Goal: Navigation & Orientation: Find specific page/section

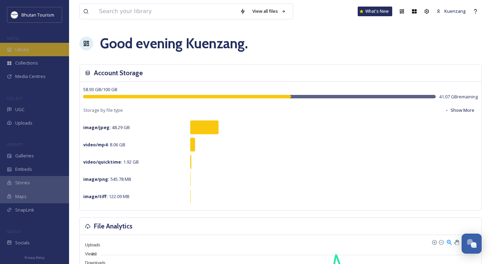
click at [26, 49] on span "Library" at bounding box center [22, 49] width 14 height 7
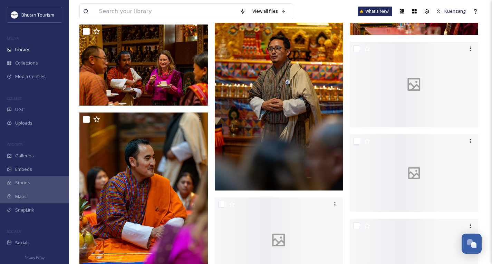
scroll to position [5736, 0]
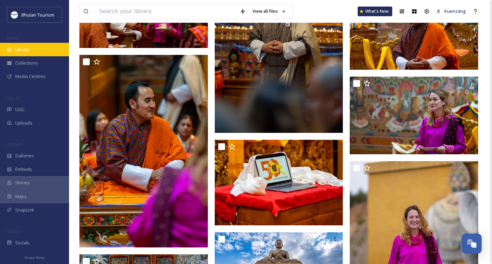
click at [38, 47] on div "Library" at bounding box center [34, 49] width 69 height 13
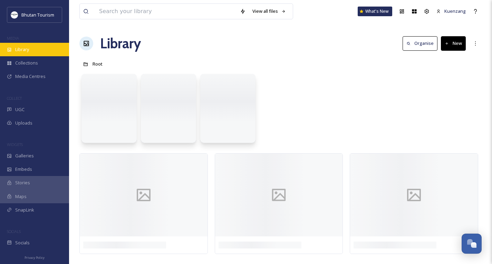
scroll to position [0, 0]
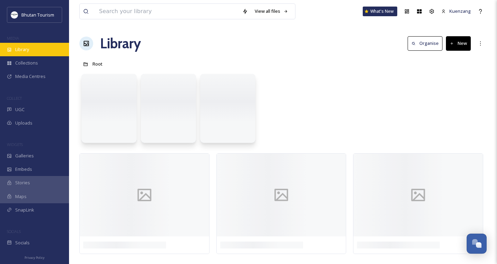
click at [38, 47] on div "Library" at bounding box center [34, 49] width 69 height 13
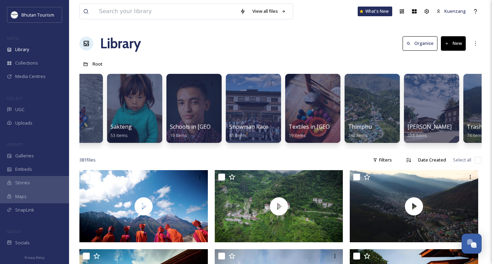
scroll to position [0, 1872]
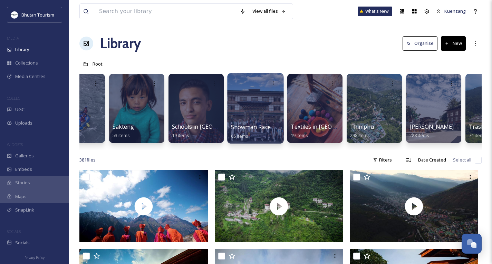
click at [265, 112] on div at bounding box center [255, 108] width 56 height 70
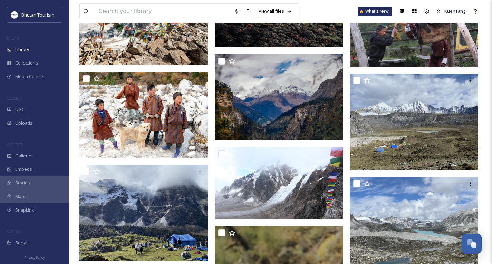
scroll to position [2152, 0]
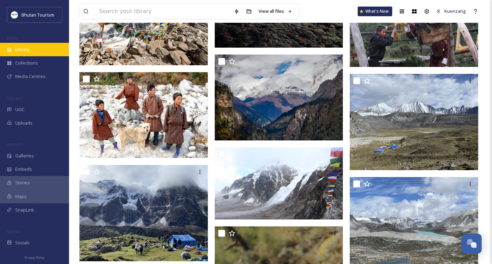
click at [19, 55] on div "Library" at bounding box center [34, 49] width 69 height 13
